Goal: Task Accomplishment & Management: Complete application form

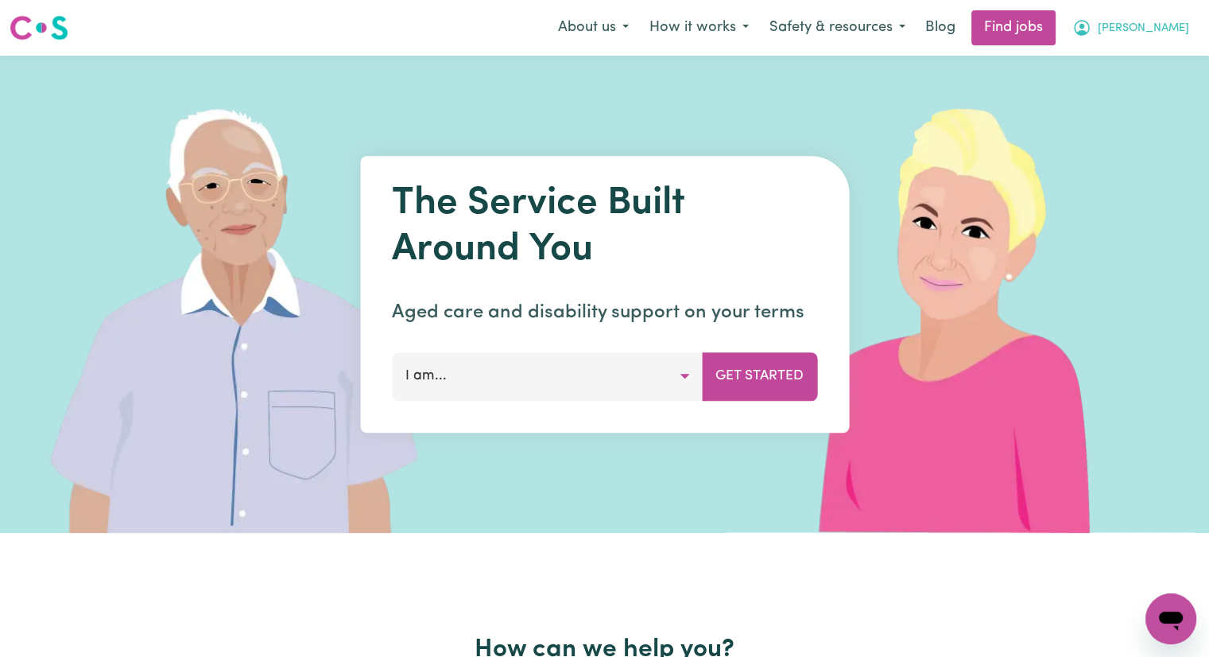
click at [1181, 33] on span "[PERSON_NAME]" at bounding box center [1143, 28] width 91 height 17
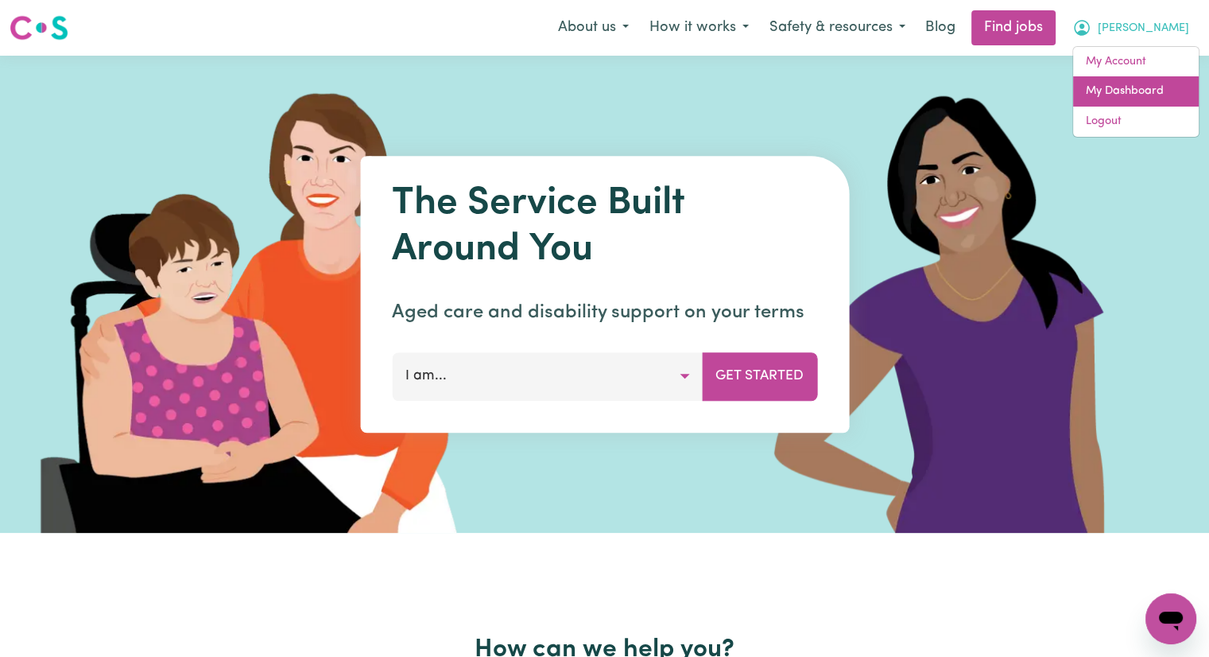
click at [1135, 93] on link "My Dashboard" at bounding box center [1136, 91] width 126 height 30
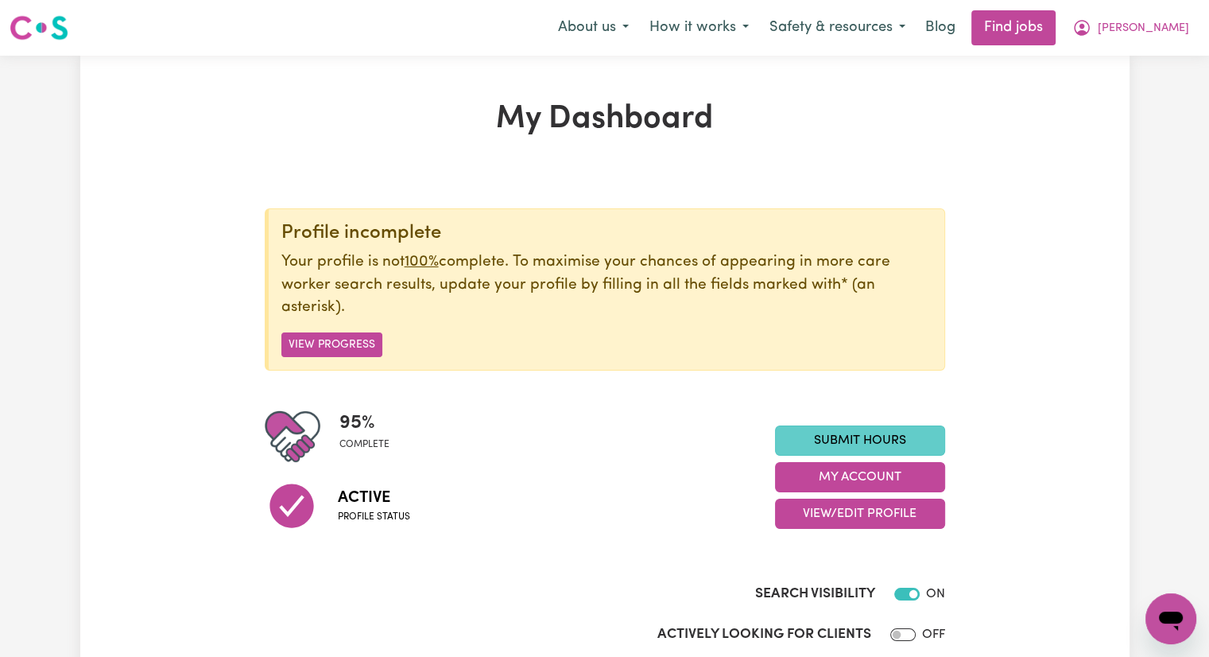
click at [909, 437] on link "Submit Hours" at bounding box center [860, 440] width 170 height 30
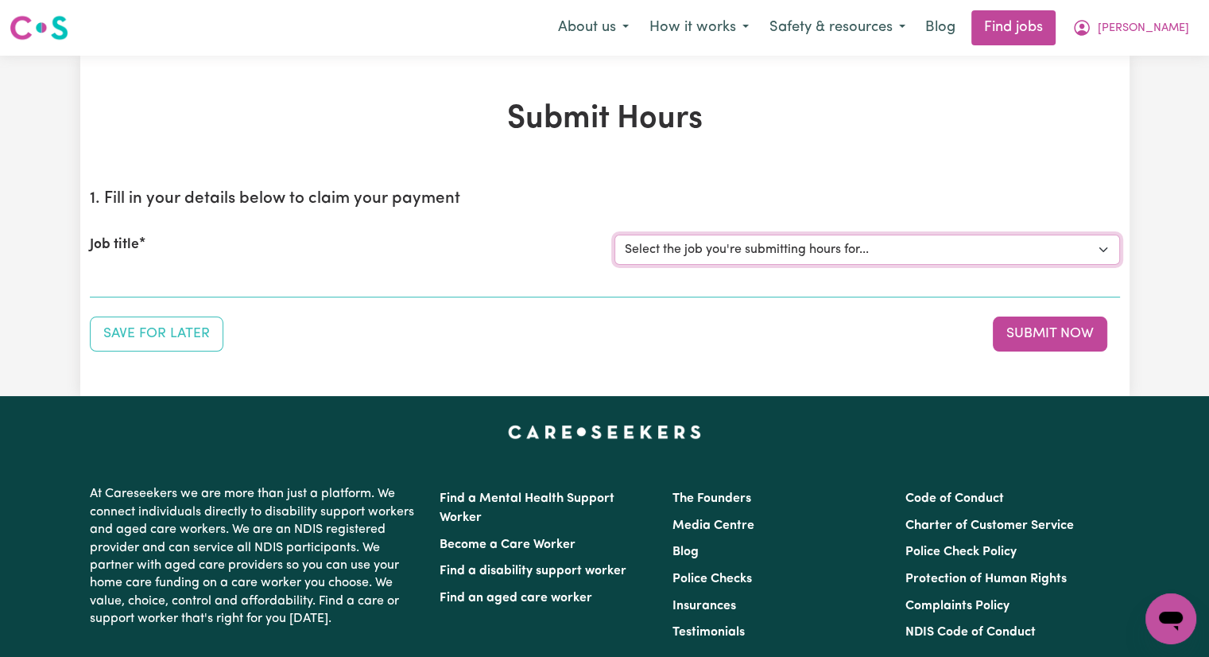
click at [980, 247] on select "Select the job you're submitting hours for... [[PERSON_NAME]] Care worker [GEOG…" at bounding box center [868, 250] width 506 height 30
select select "2766"
click at [615, 235] on select "Select the job you're submitting hours for... [[PERSON_NAME]] Care worker [GEOG…" at bounding box center [868, 250] width 506 height 30
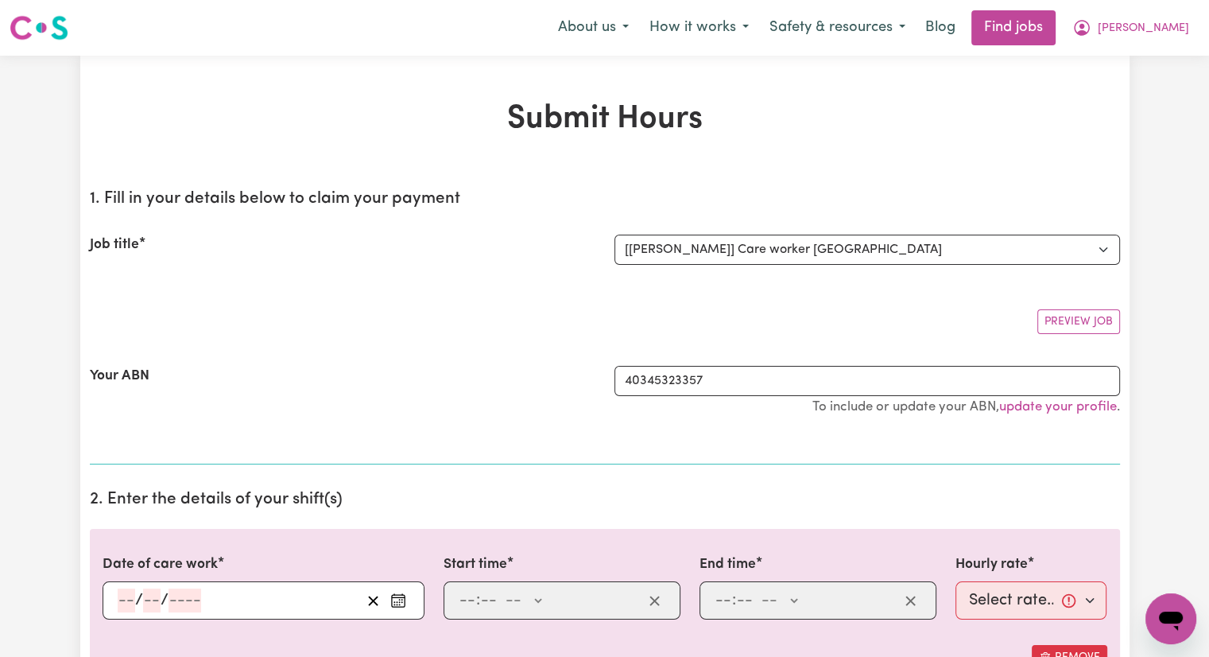
click at [134, 602] on input "number" at bounding box center [126, 600] width 17 height 24
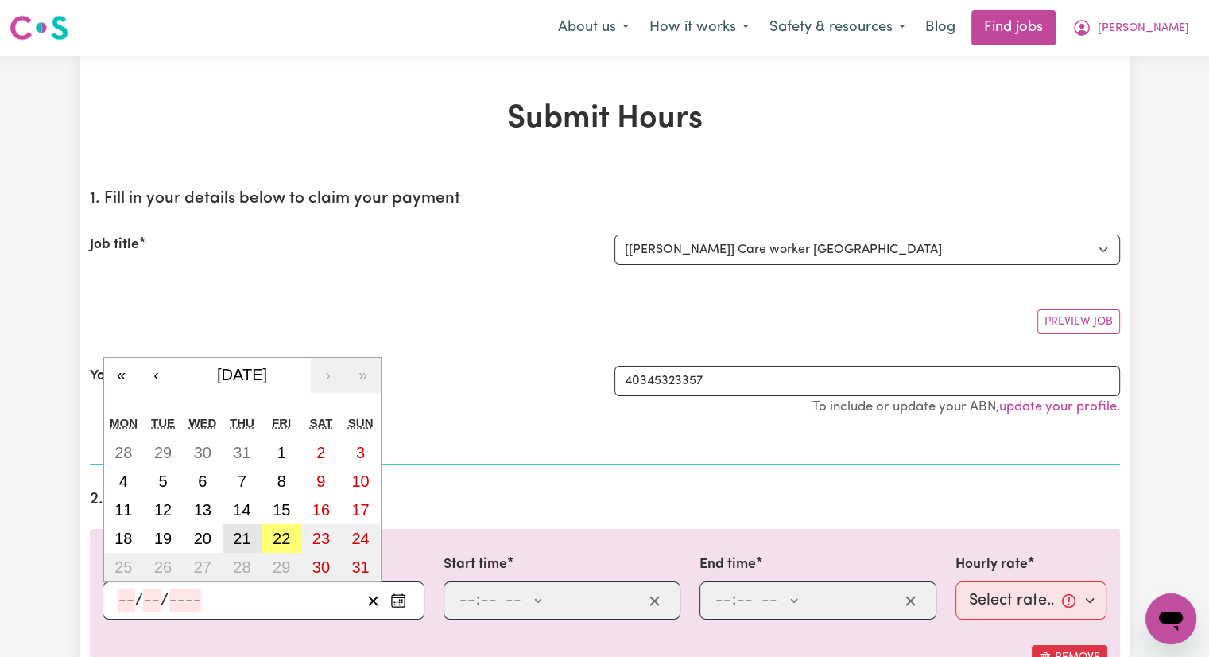
click at [245, 535] on abbr "21" at bounding box center [241, 538] width 17 height 17
type input "[DATE]"
type input "21"
type input "8"
type input "2025"
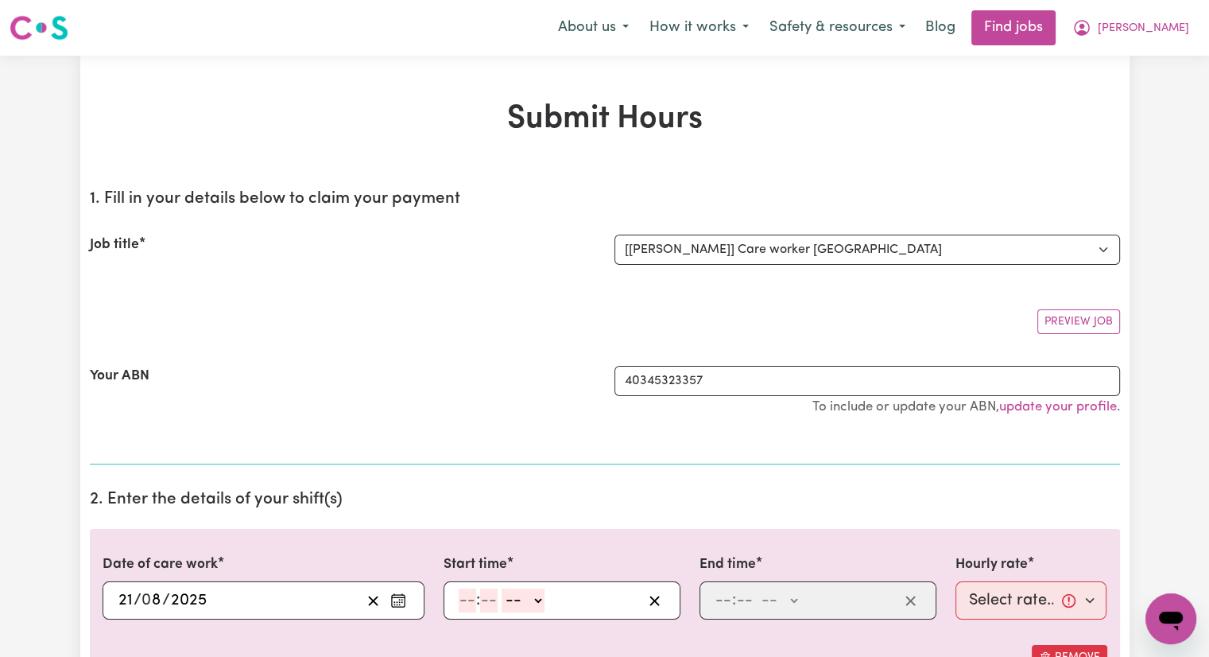
click at [462, 593] on input "number" at bounding box center [467, 600] width 17 height 24
type input "12"
type input "5"
type input "30"
click at [540, 605] on select "-- AM PM" at bounding box center [524, 600] width 43 height 24
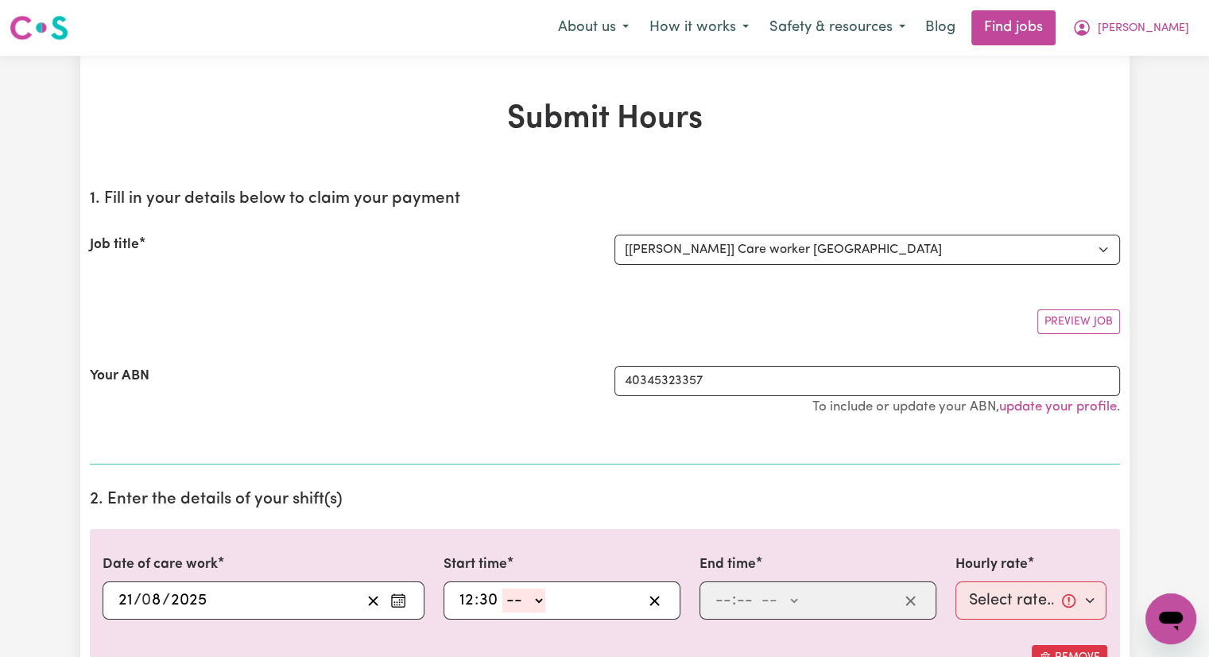
select select "pm"
click at [503, 588] on select "-- AM PM" at bounding box center [524, 600] width 43 height 24
type input "12:30"
click at [726, 603] on input "number" at bounding box center [723, 600] width 17 height 24
type input "5"
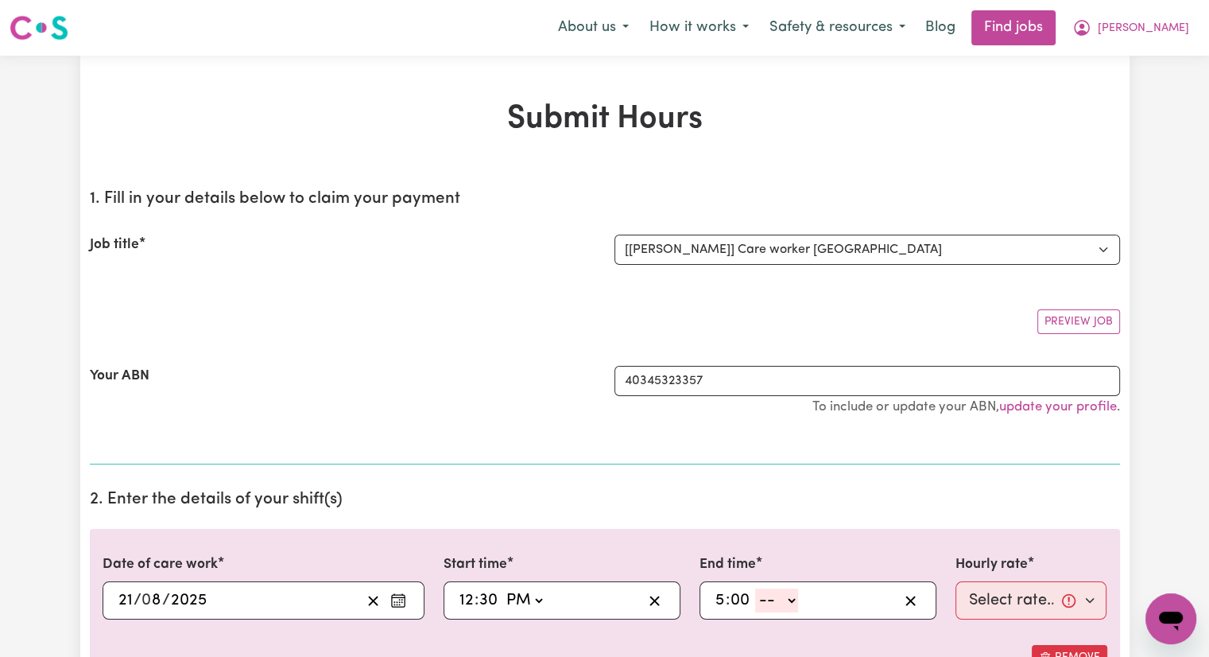
type input "00"
click at [792, 600] on select "-- AM PM" at bounding box center [776, 600] width 43 height 24
select select "pm"
click at [755, 588] on select "-- AM PM" at bounding box center [776, 600] width 43 height 24
type input "17:00"
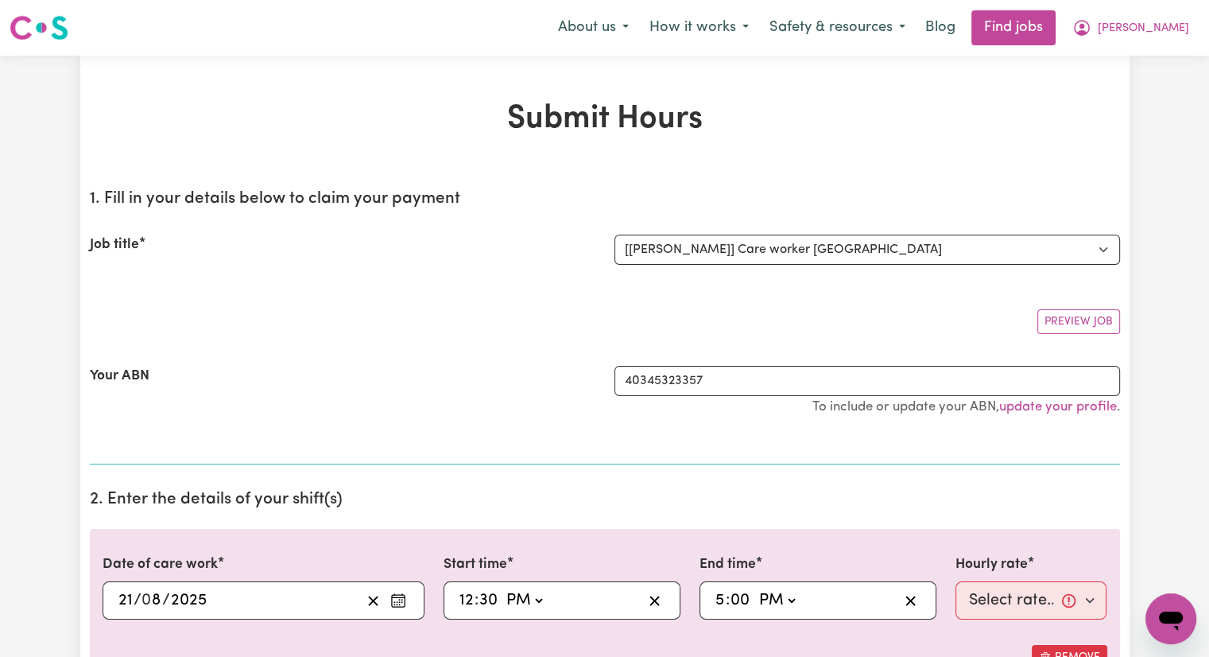
type input "0"
click at [1013, 596] on select "Select rate... $40.00 (Weekday)" at bounding box center [1032, 600] width 152 height 38
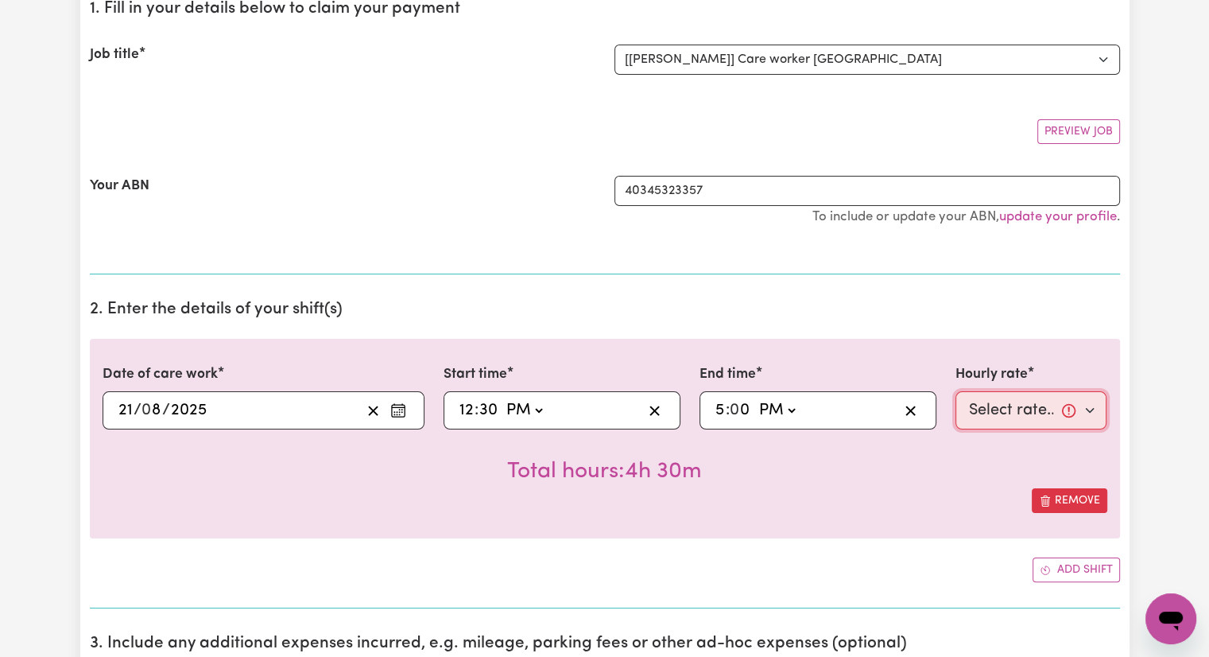
scroll to position [318, 0]
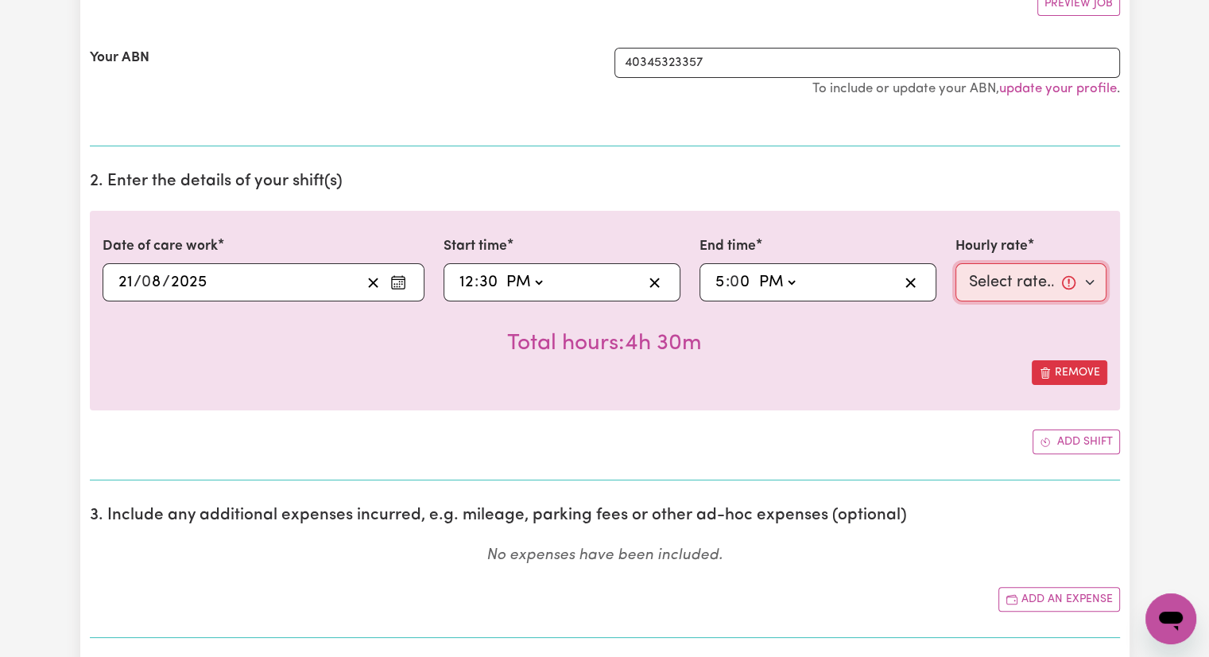
click at [995, 287] on select "Select rate... $40.00 (Weekday)" at bounding box center [1032, 282] width 152 height 38
select select "40-Weekday"
click at [956, 263] on select "Select rate... $40.00 (Weekday)" at bounding box center [1032, 282] width 152 height 38
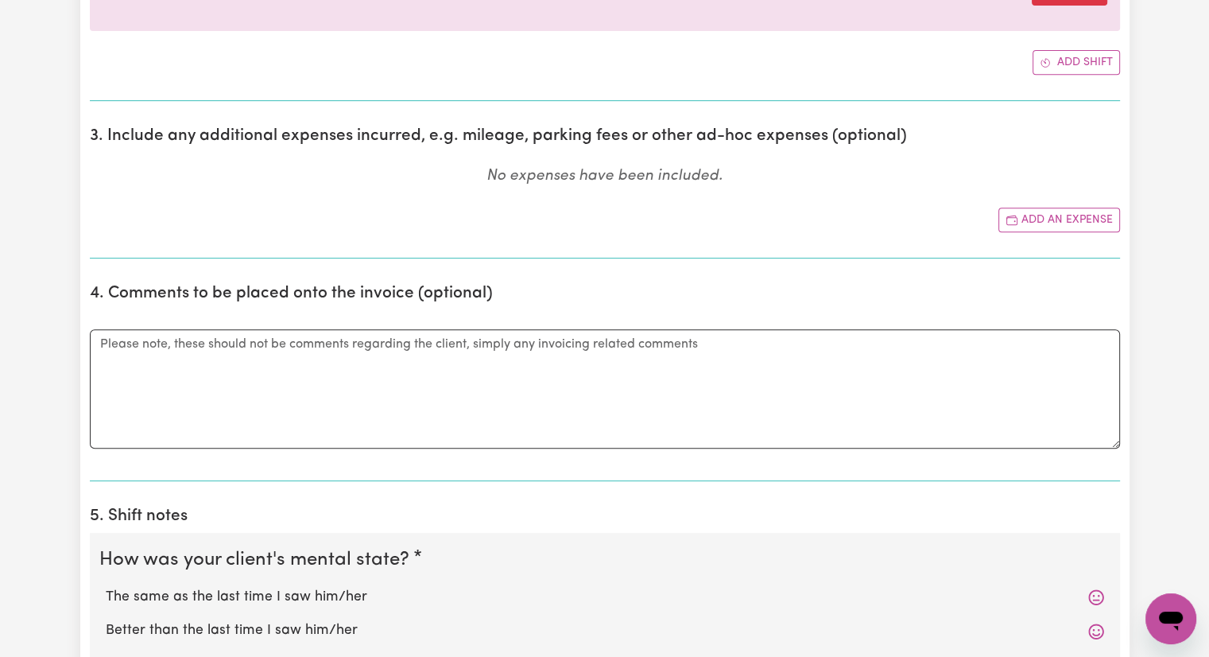
scroll to position [875, 0]
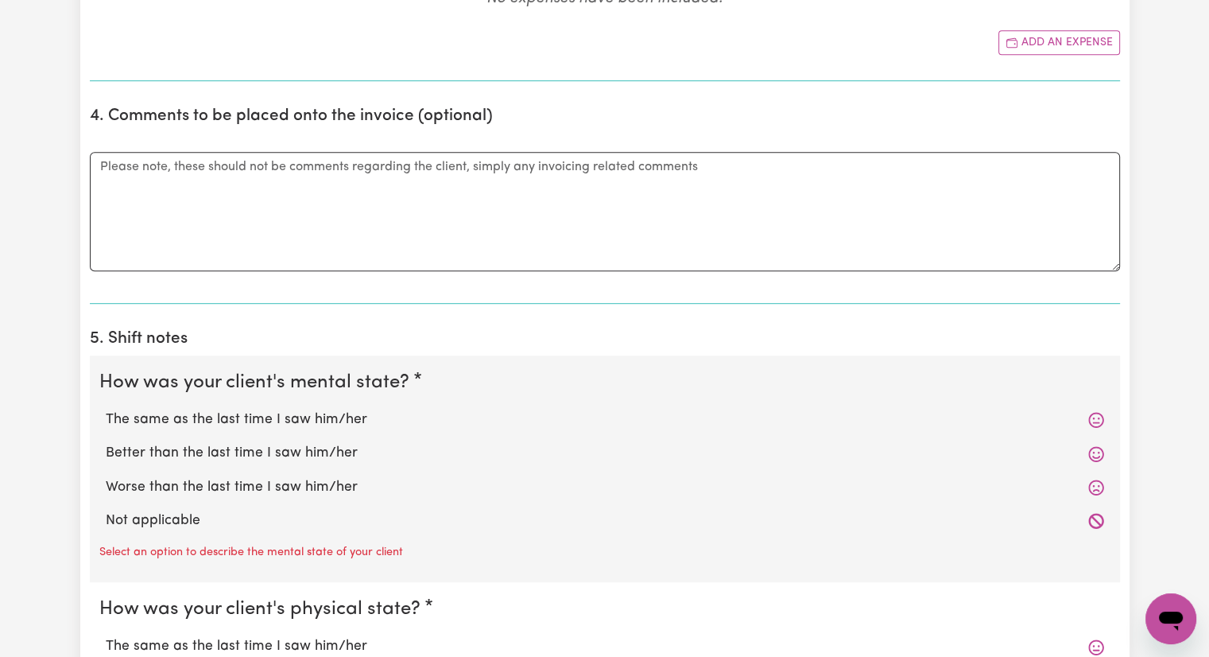
click at [380, 421] on label "The same as the last time I saw him/her" at bounding box center [605, 420] width 999 height 21
click at [106, 410] on input "The same as the last time I saw him/her" at bounding box center [105, 409] width 1 height 1
radio input "true"
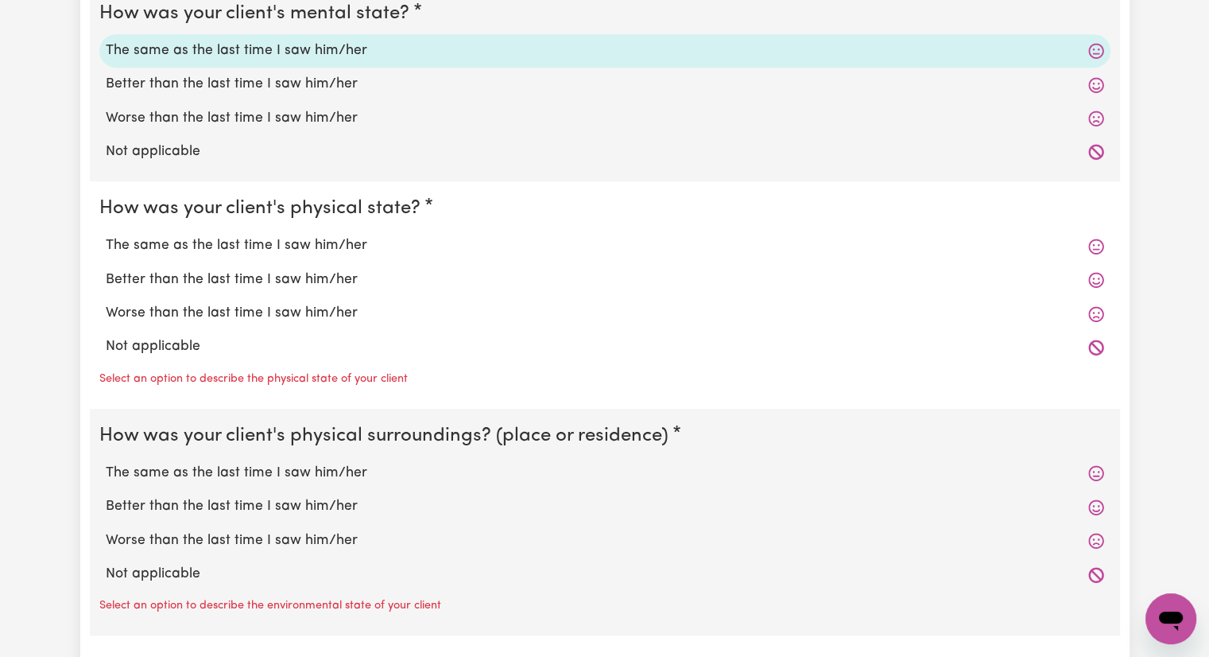
scroll to position [1272, 0]
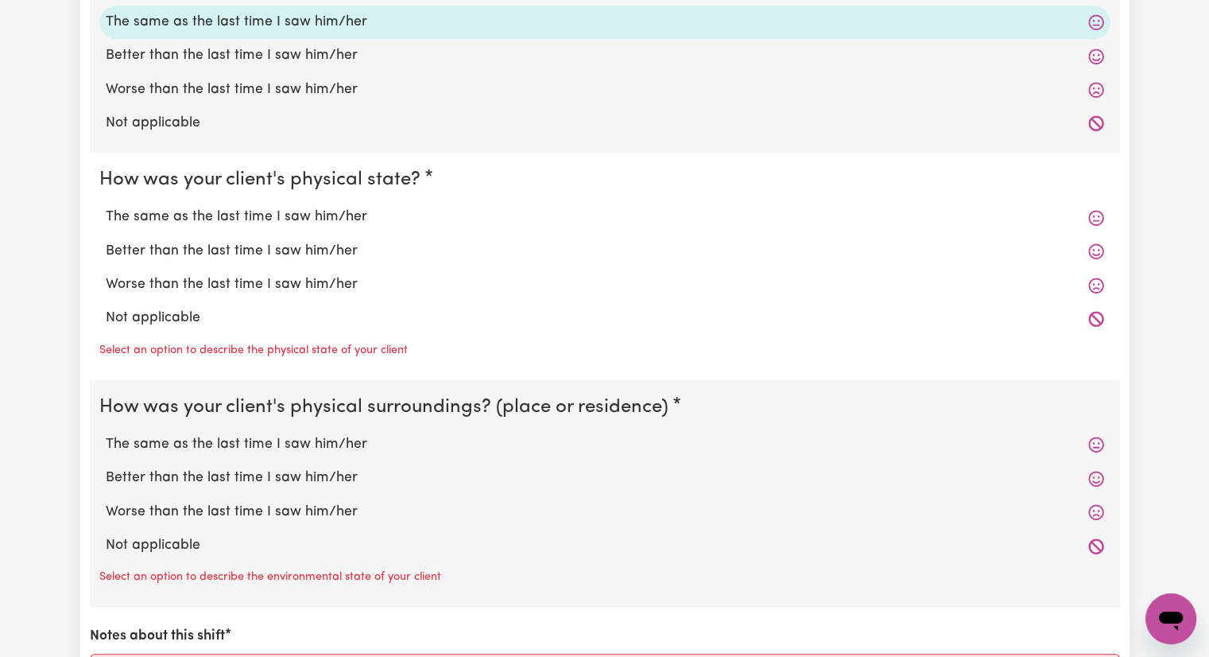
click at [372, 217] on label "The same as the last time I saw him/her" at bounding box center [605, 217] width 999 height 21
click at [106, 207] on input "The same as the last time I saw him/her" at bounding box center [105, 206] width 1 height 1
radio input "true"
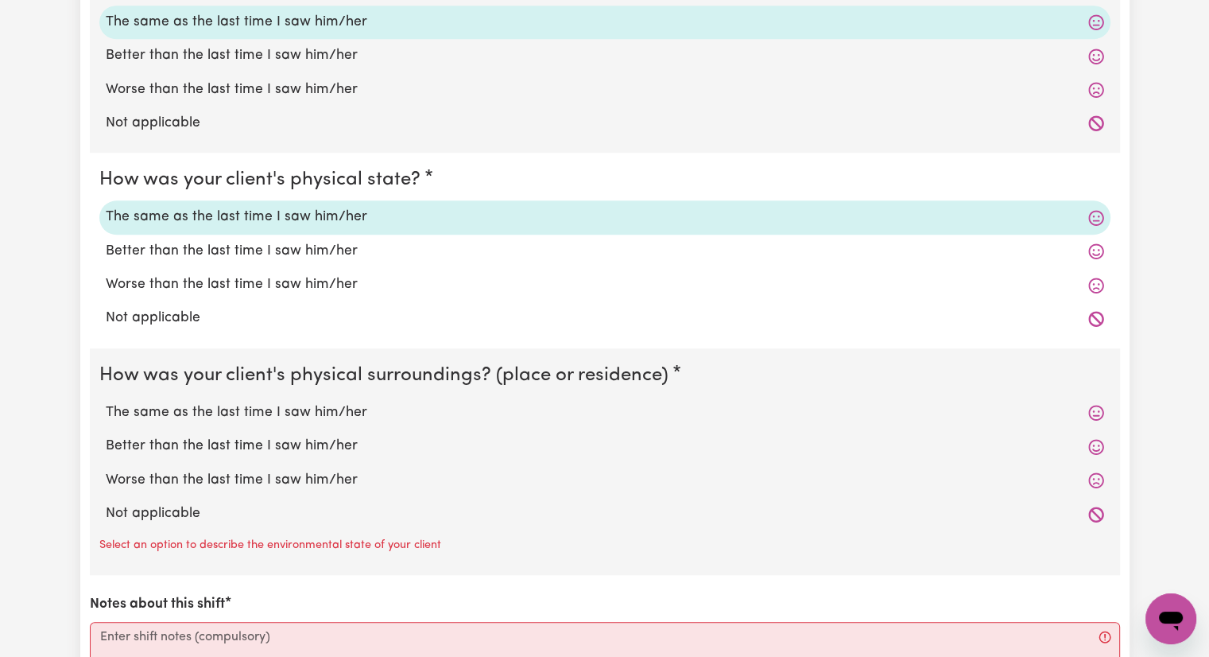
click at [401, 417] on label "The same as the last time I saw him/her" at bounding box center [605, 412] width 999 height 21
click at [106, 402] on input "The same as the last time I saw him/her" at bounding box center [105, 402] width 1 height 1
radio input "true"
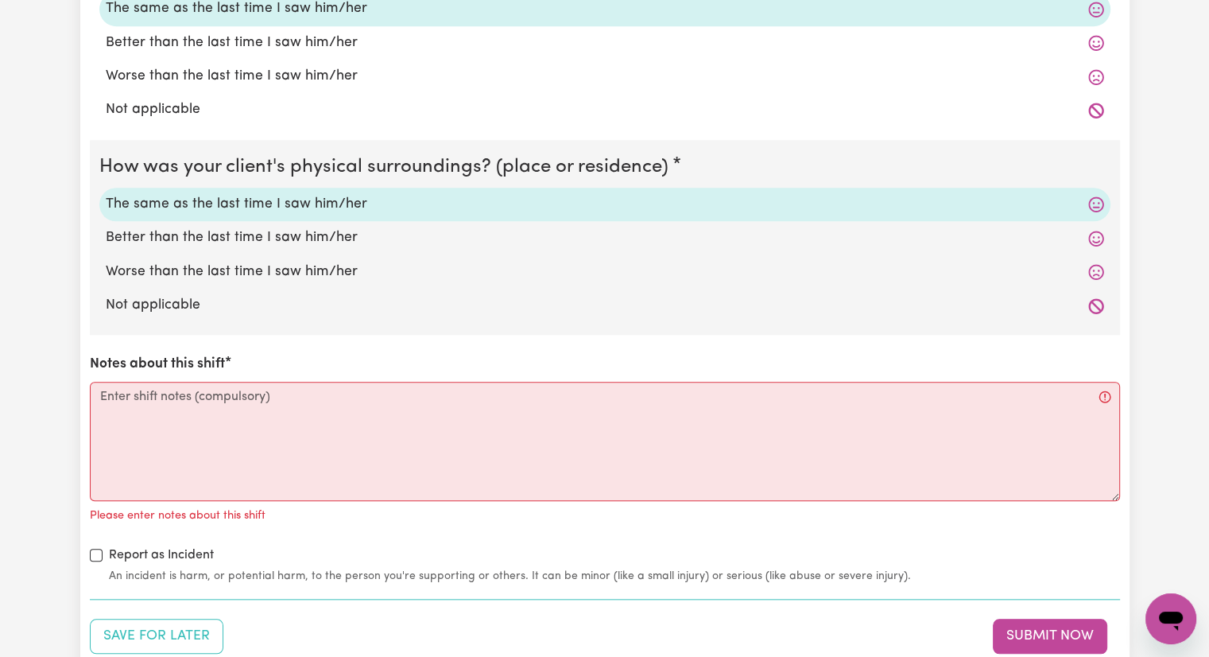
scroll to position [1511, 0]
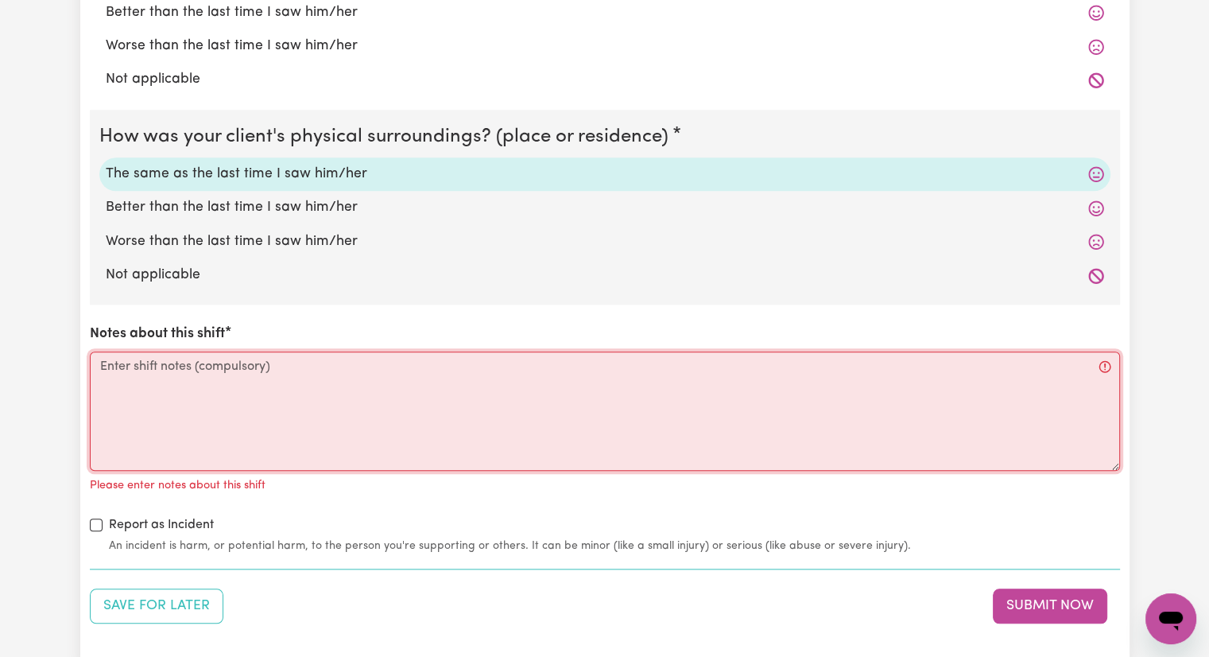
click at [354, 363] on textarea "Notes about this shift" at bounding box center [605, 410] width 1031 height 119
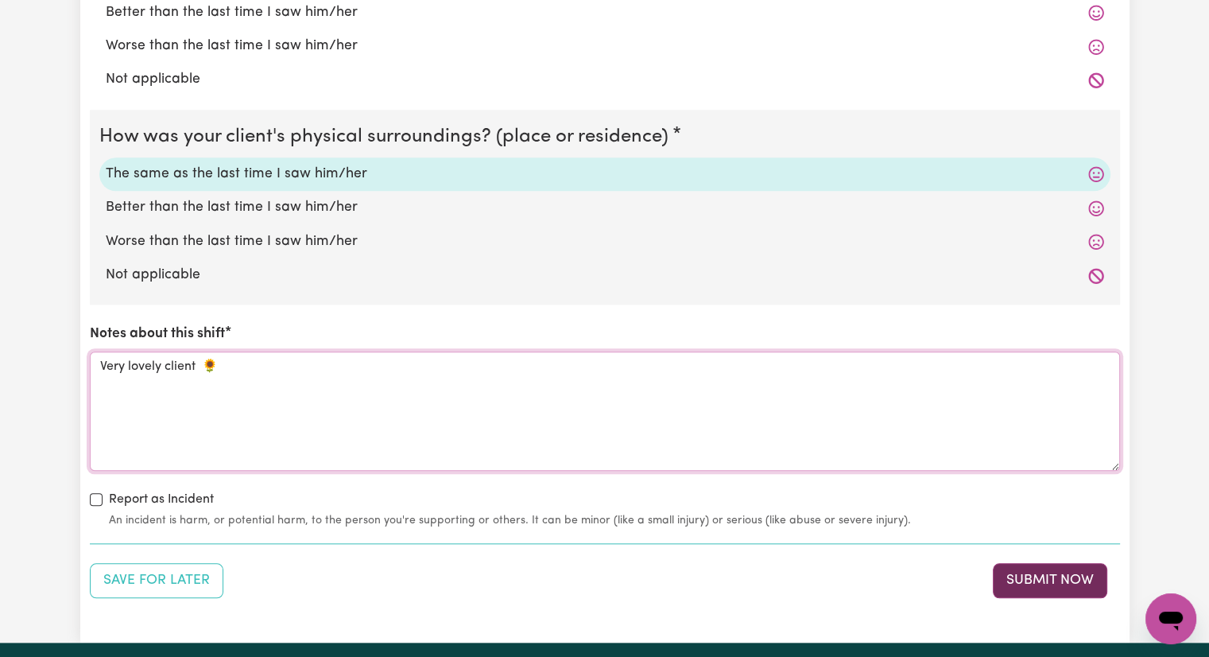
type textarea "Very lovely client 🌻"
click at [1050, 580] on button "Submit Now" at bounding box center [1050, 580] width 115 height 35
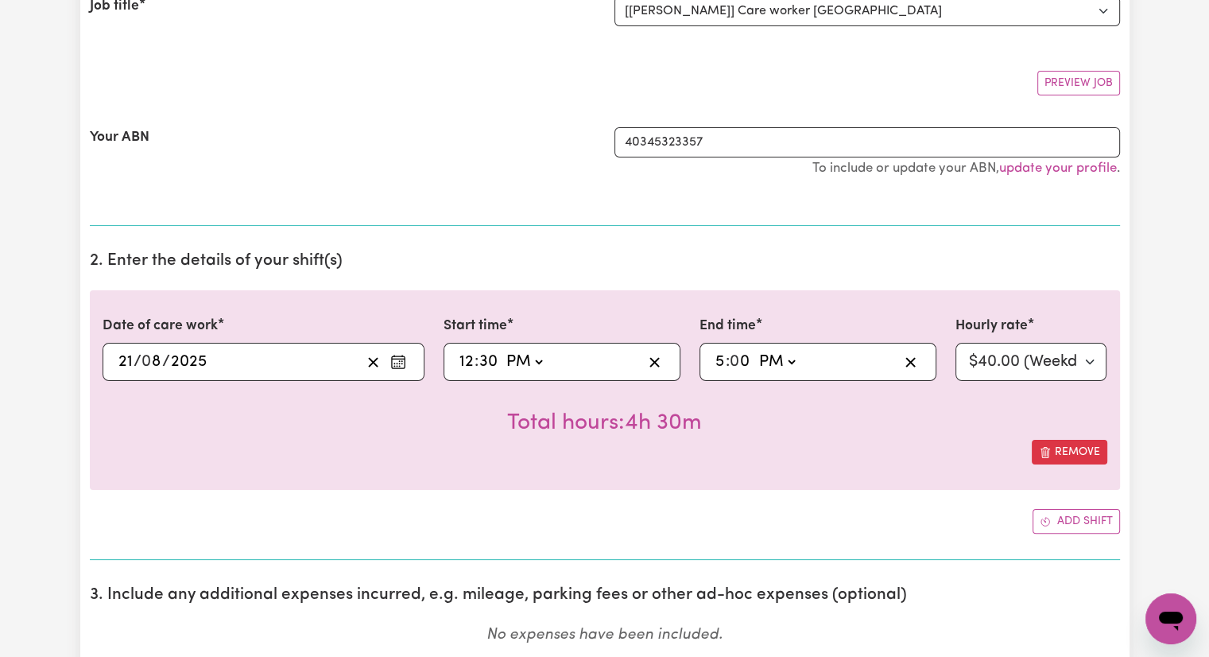
scroll to position [0, 0]
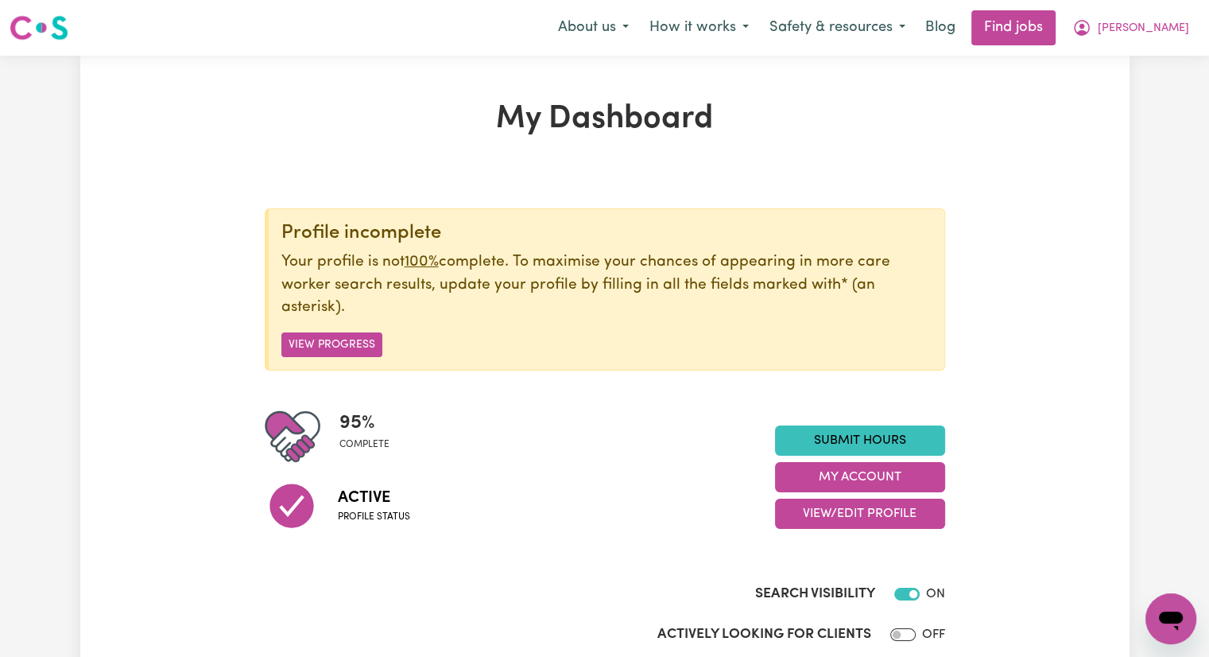
click at [380, 182] on section "Profile incomplete Your profile is not 100% complete. To maximise your chances …" at bounding box center [605, 421] width 681 height 489
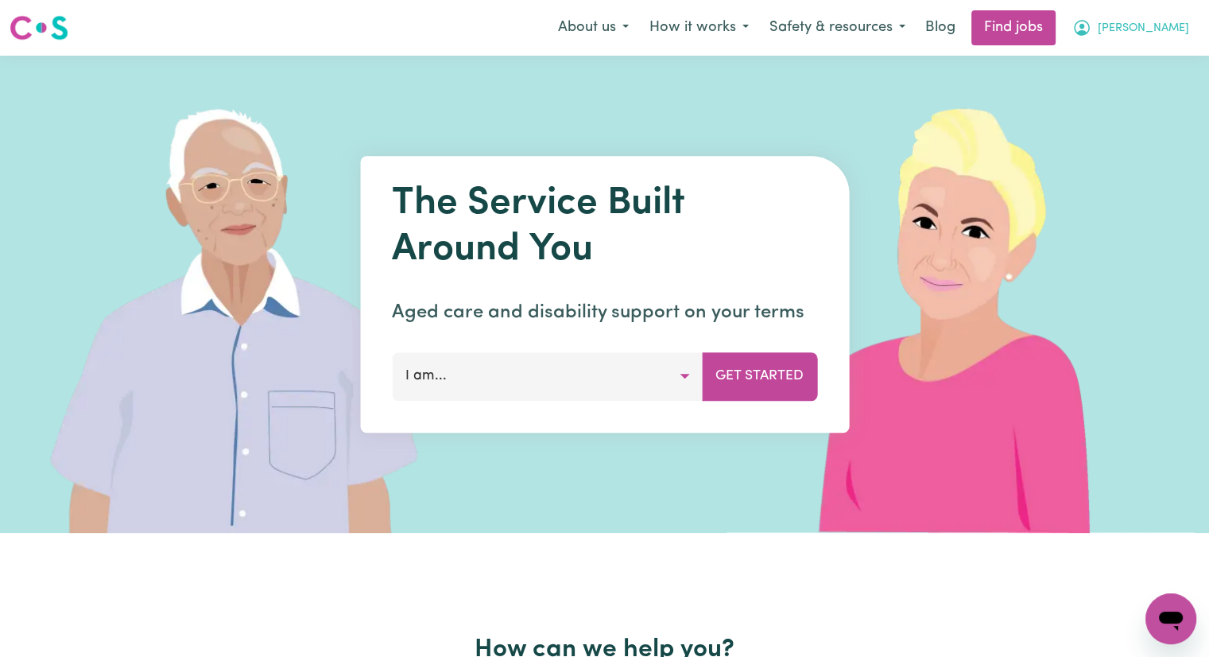
click at [1178, 29] on span "[PERSON_NAME]" at bounding box center [1143, 28] width 91 height 17
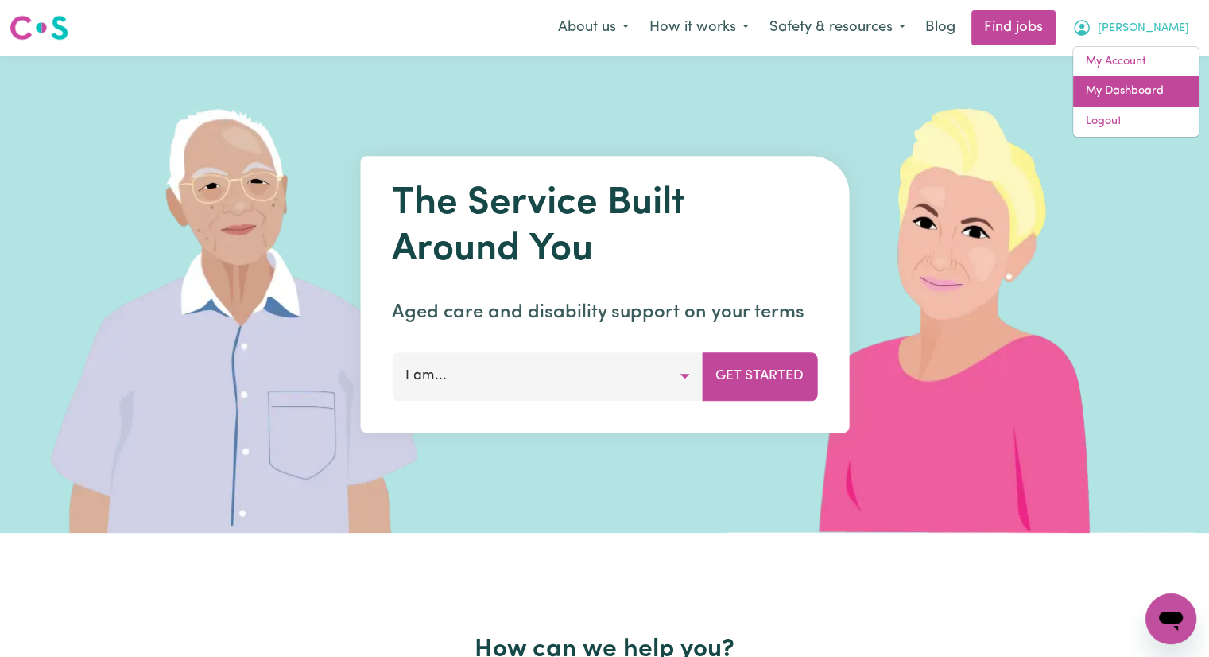
click at [1116, 91] on link "My Dashboard" at bounding box center [1136, 91] width 126 height 30
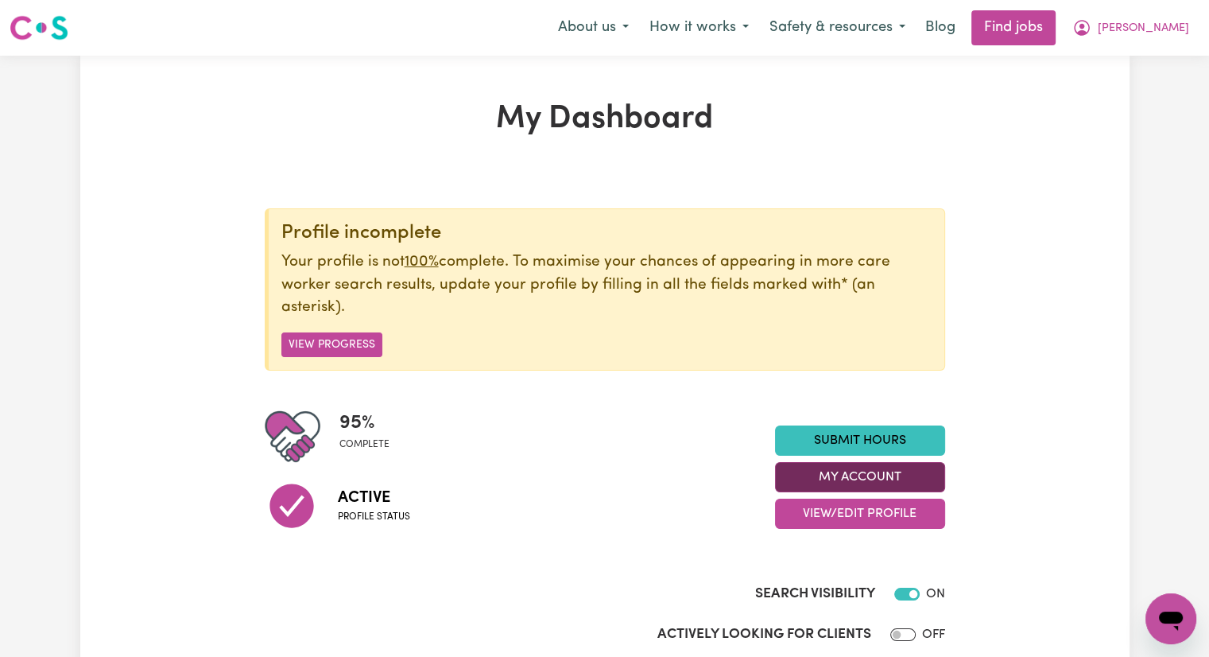
click at [864, 477] on button "My Account" at bounding box center [860, 477] width 170 height 30
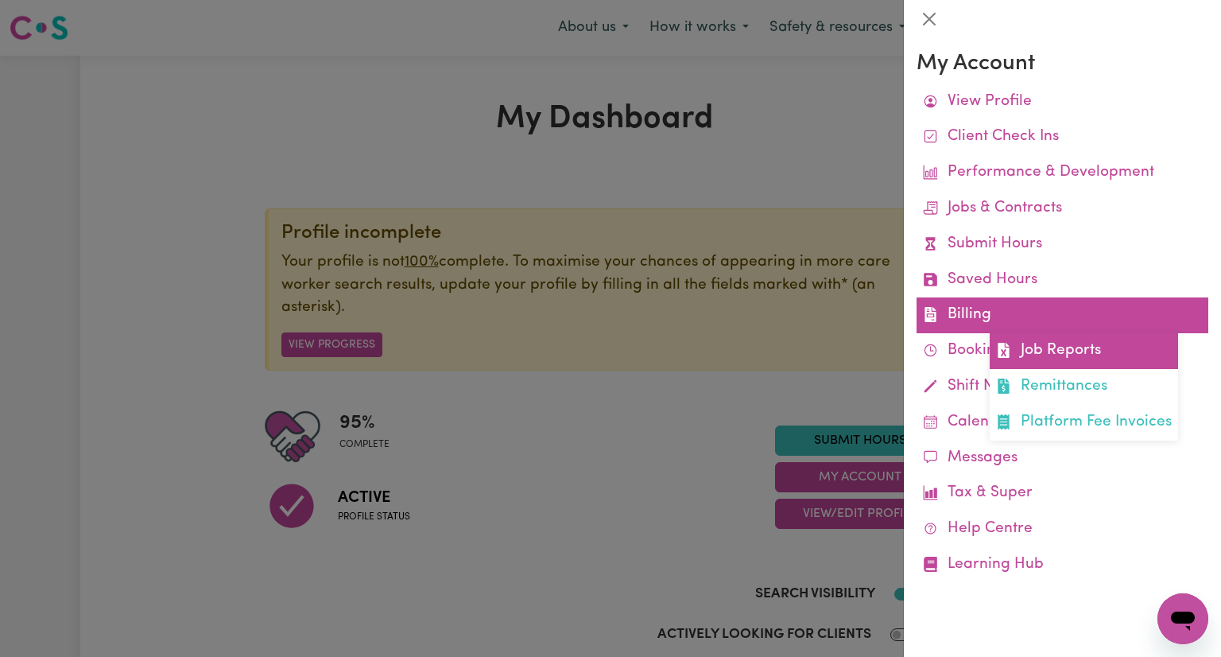
click at [1053, 350] on link "Job Reports" at bounding box center [1084, 351] width 188 height 36
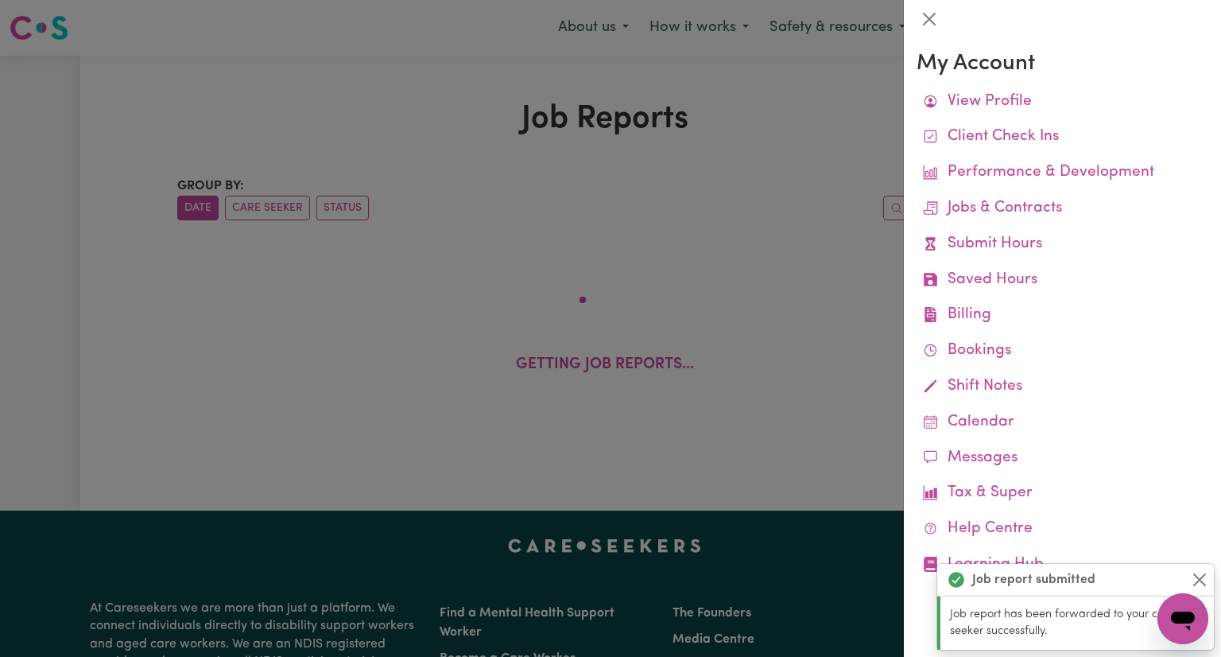
click at [800, 278] on div at bounding box center [610, 328] width 1221 height 657
